Goal: Check status: Check status

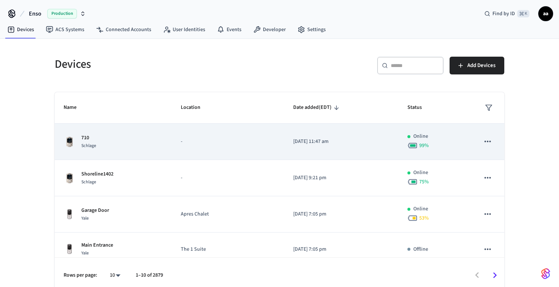
click at [101, 142] on div "710 Schlage" at bounding box center [113, 142] width 99 height 16
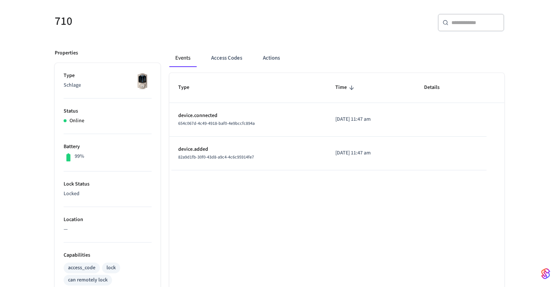
scroll to position [70, 0]
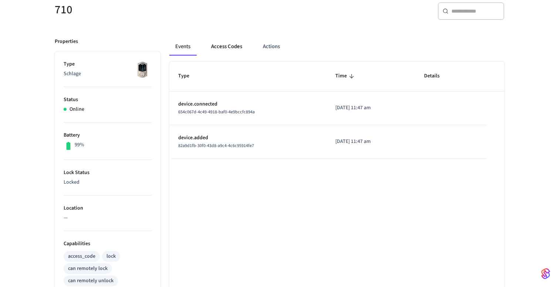
click at [223, 47] on button "Access Codes" at bounding box center [226, 47] width 43 height 18
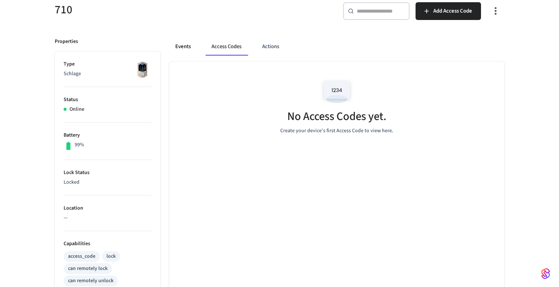
click at [189, 50] on button "Events" at bounding box center [182, 47] width 27 height 18
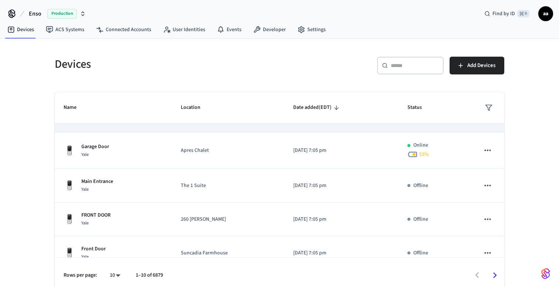
scroll to position [216, 0]
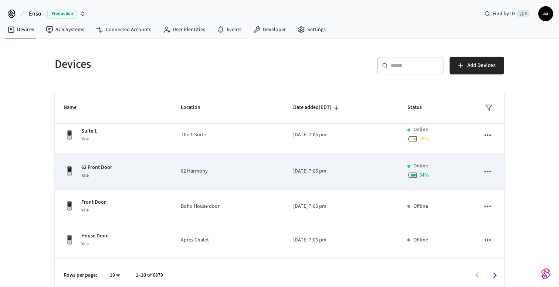
click at [99, 173] on div "Yale" at bounding box center [96, 175] width 31 height 8
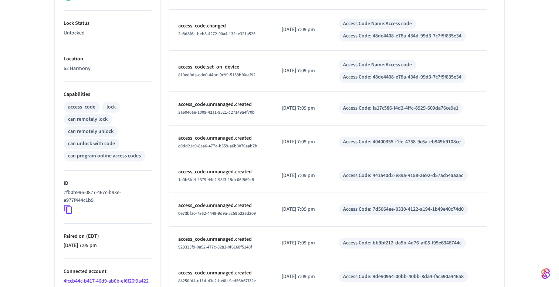
scroll to position [262, 0]
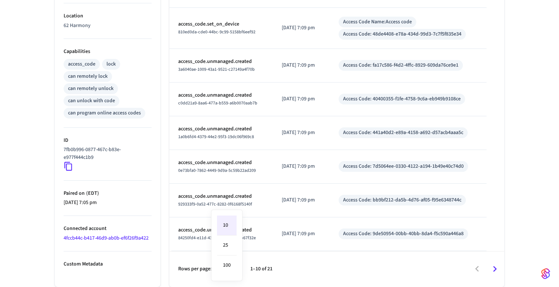
click at [230, 268] on body "Enso Production Find by ID ⌘ K aa Devices ACS Systems Connected Accounts User I…" at bounding box center [279, 12] width 559 height 549
click at [227, 253] on li "25" at bounding box center [227, 245] width 20 height 20
type input "**"
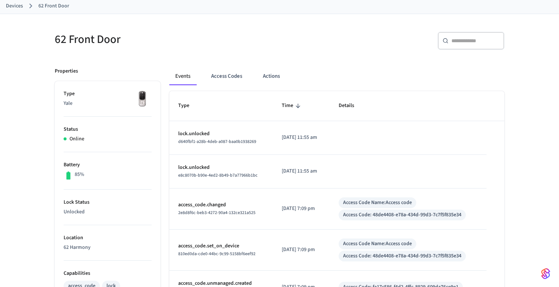
scroll to position [0, 0]
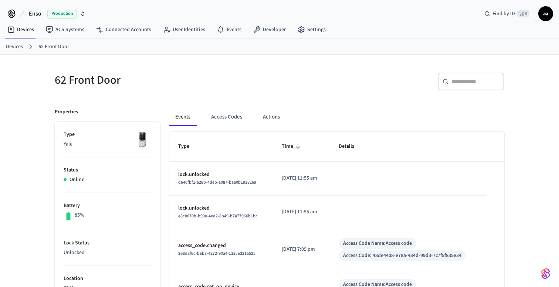
click at [192, 172] on p "lock.unlocked" at bounding box center [221, 174] width 86 height 8
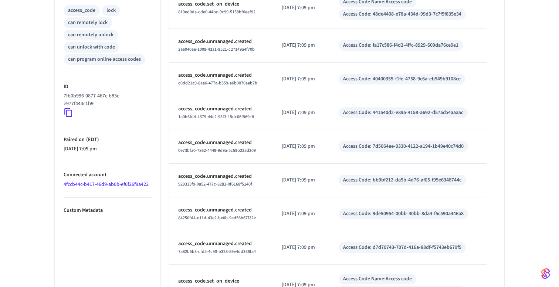
scroll to position [281, 0]
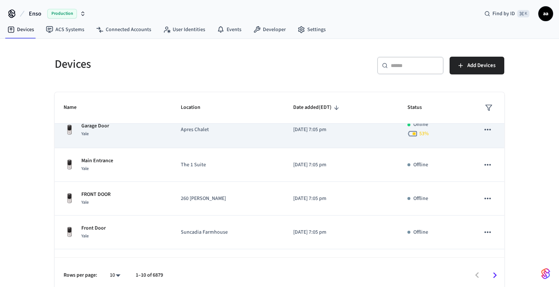
scroll to position [216, 0]
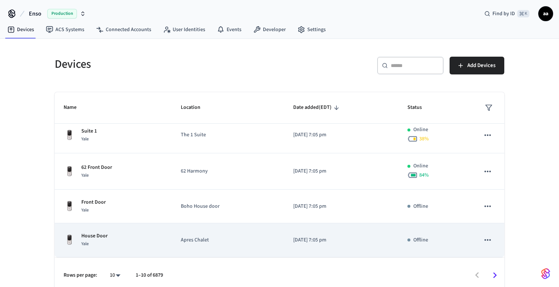
click at [92, 241] on div "Yale" at bounding box center [94, 244] width 26 height 8
click at [111, 235] on div "House Door Yale" at bounding box center [113, 240] width 99 height 16
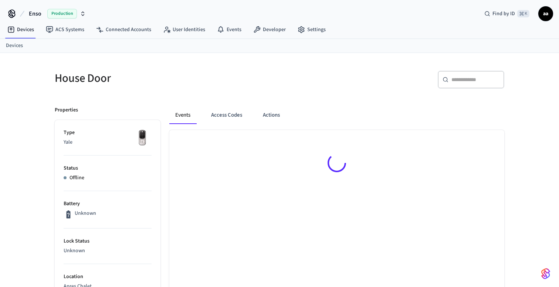
click at [115, 212] on div "Unknown" at bounding box center [108, 214] width 88 height 10
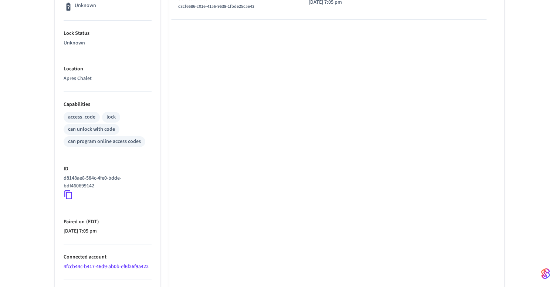
scroll to position [273, 0]
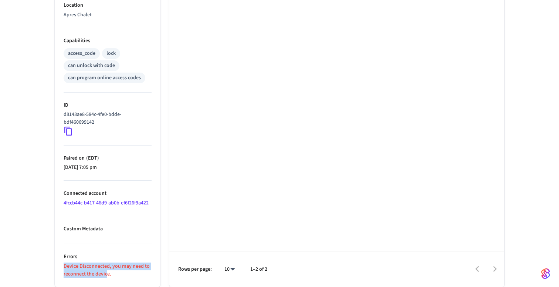
drag, startPoint x: 61, startPoint y: 266, endPoint x: 108, endPoint y: 273, distance: 46.8
click at [108, 273] on ul "Type Yale Status Offline Battery Unknown Lock Status Unknown Location Apres Cha…" at bounding box center [108, 68] width 106 height 438
click at [114, 273] on p "Device Disconnected, you may need to reconnect the device." at bounding box center [108, 270] width 88 height 16
